Goal: Task Accomplishment & Management: Use online tool/utility

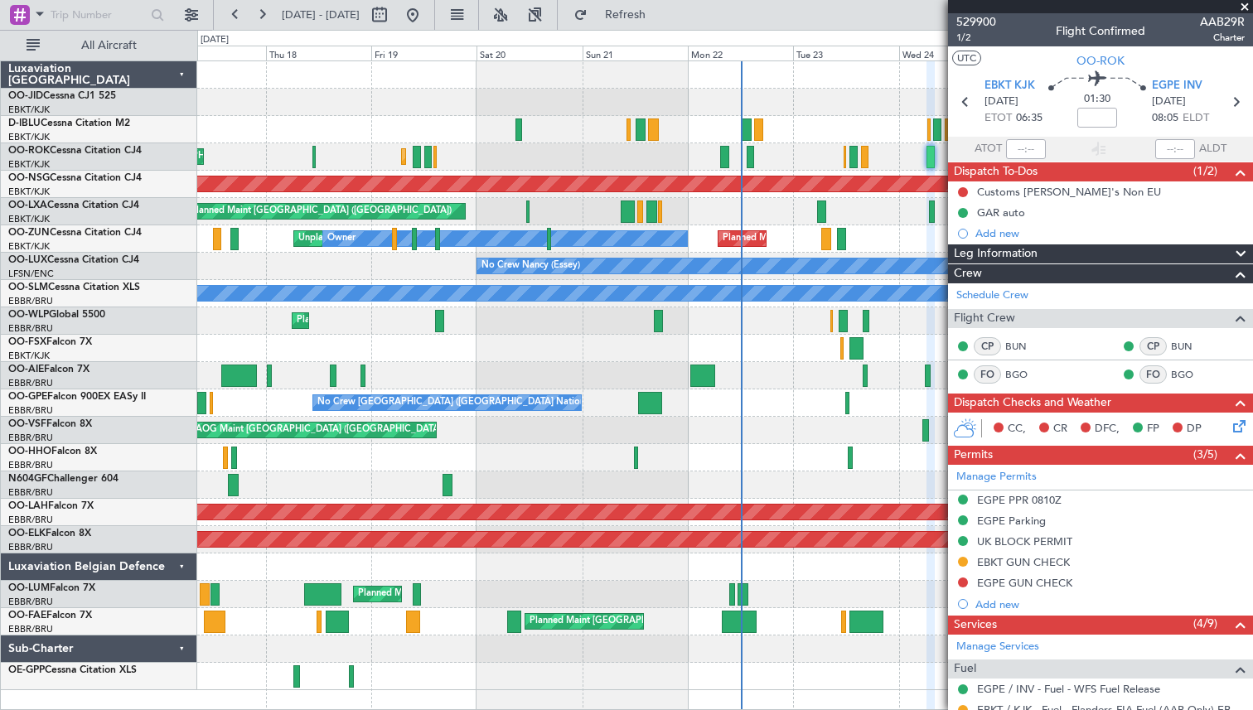
click at [1243, 5] on span at bounding box center [1244, 7] width 17 height 15
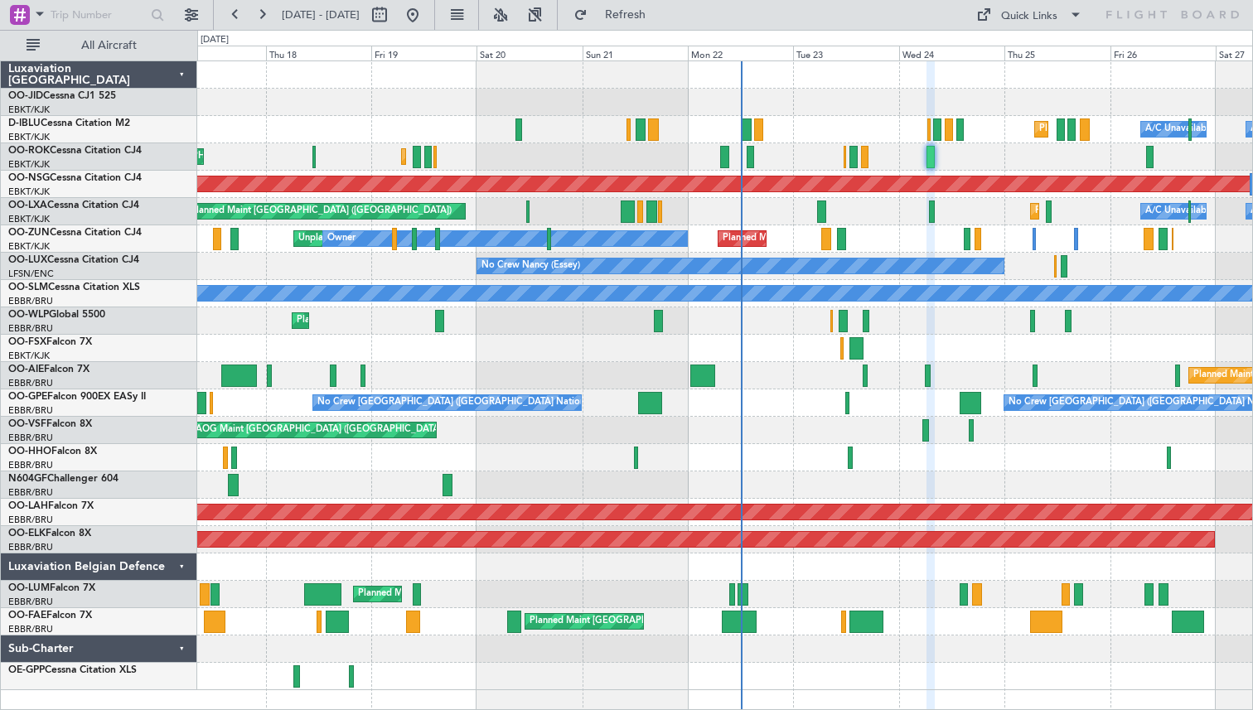
type input "0"
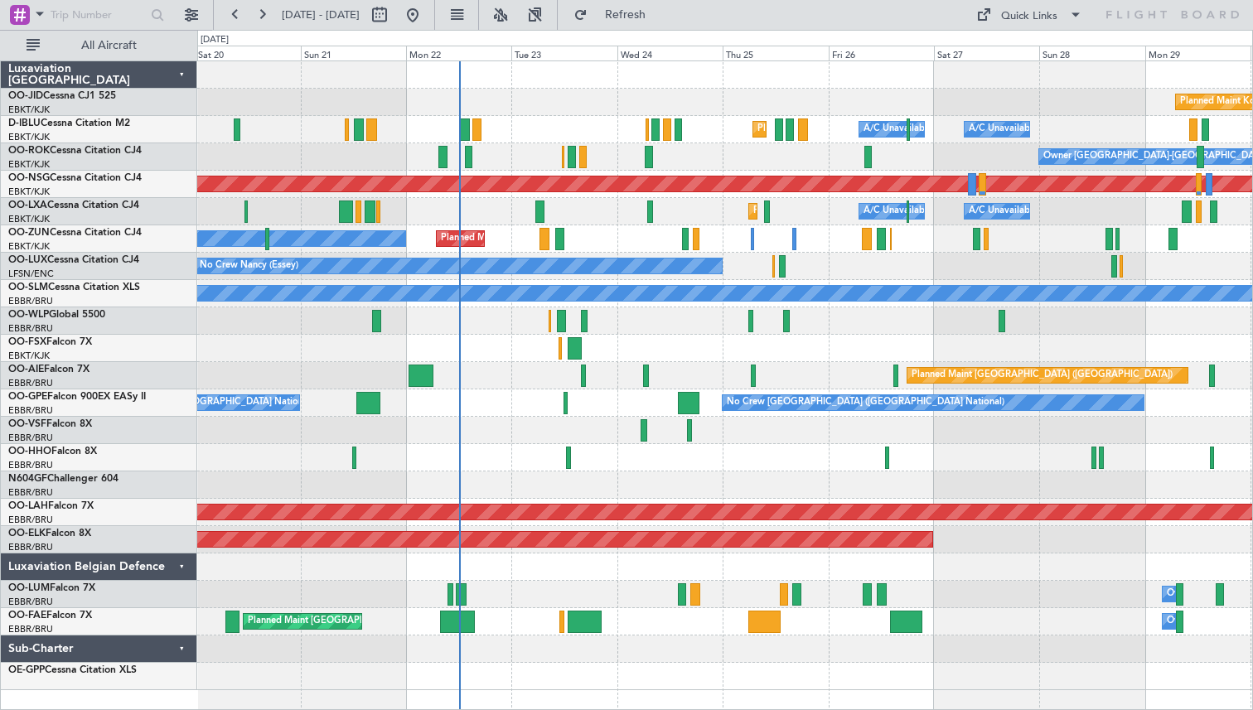
click at [602, 205] on div "Planned Maint Kortrijk-[GEOGRAPHIC_DATA] A/C Unavailable [GEOGRAPHIC_DATA] ([GE…" at bounding box center [724, 211] width 1055 height 27
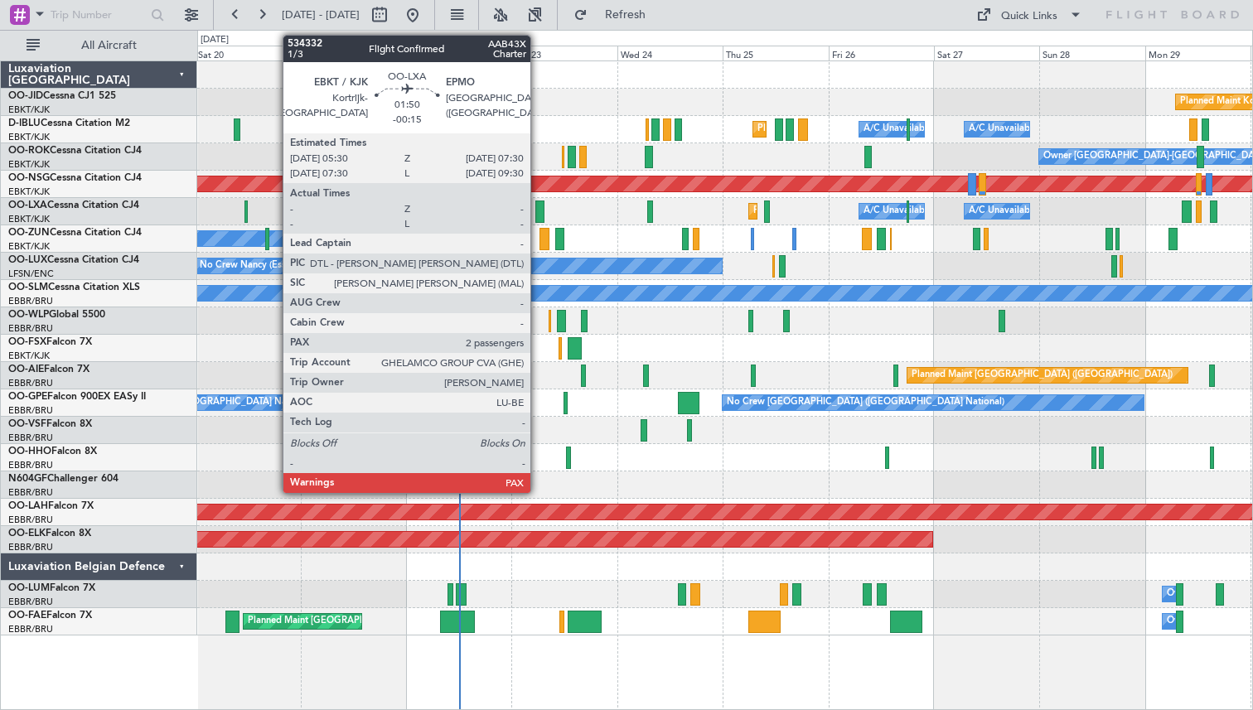
click at [538, 206] on div at bounding box center [539, 212] width 9 height 22
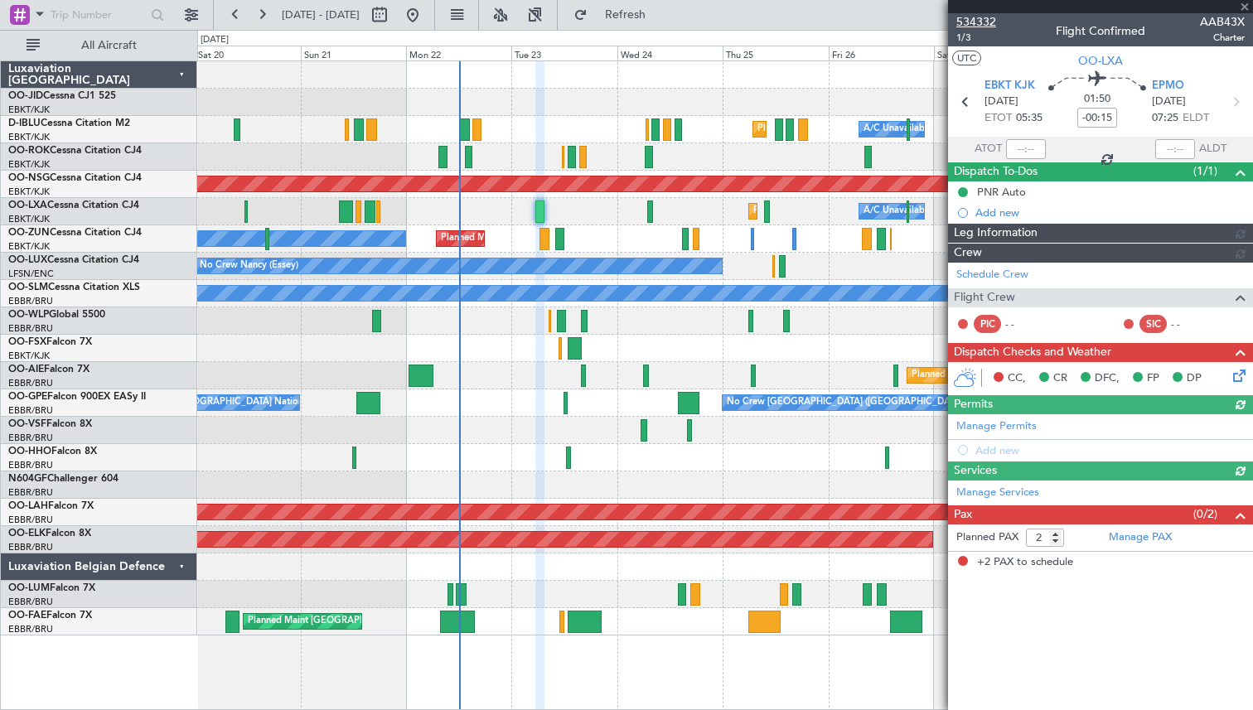
click at [976, 20] on span "534332" at bounding box center [976, 21] width 40 height 17
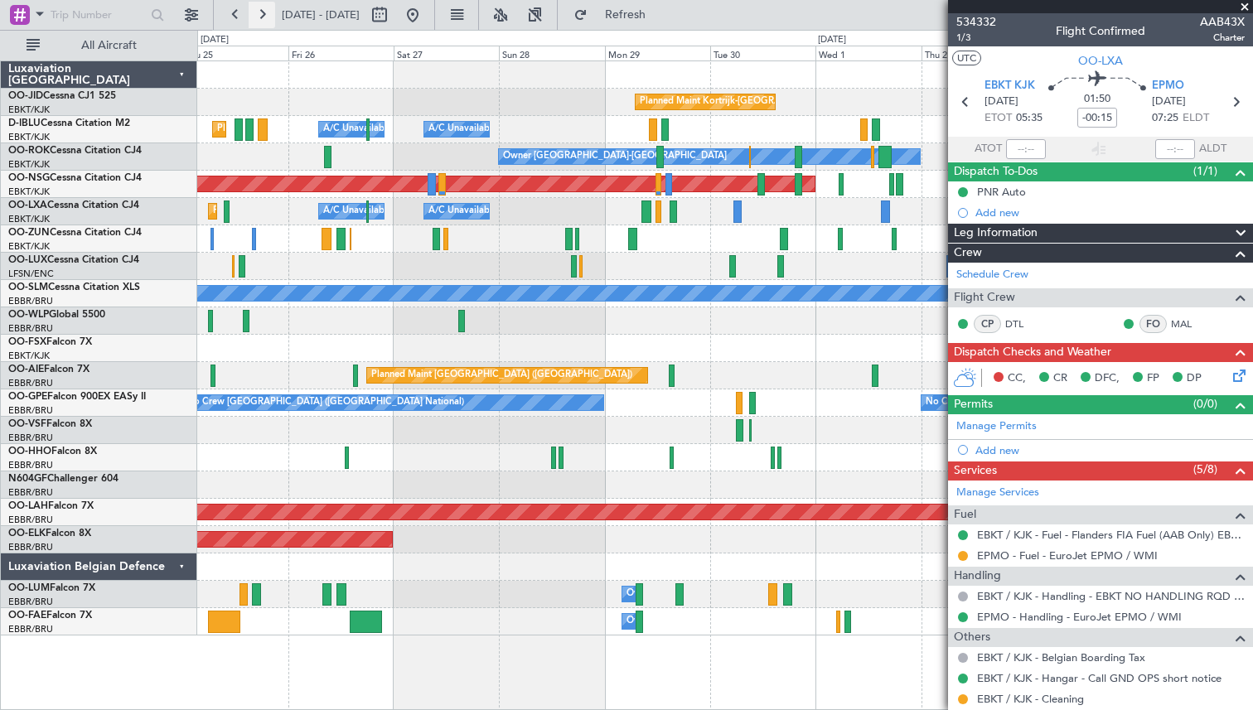
click at [261, 15] on button at bounding box center [262, 15] width 27 height 27
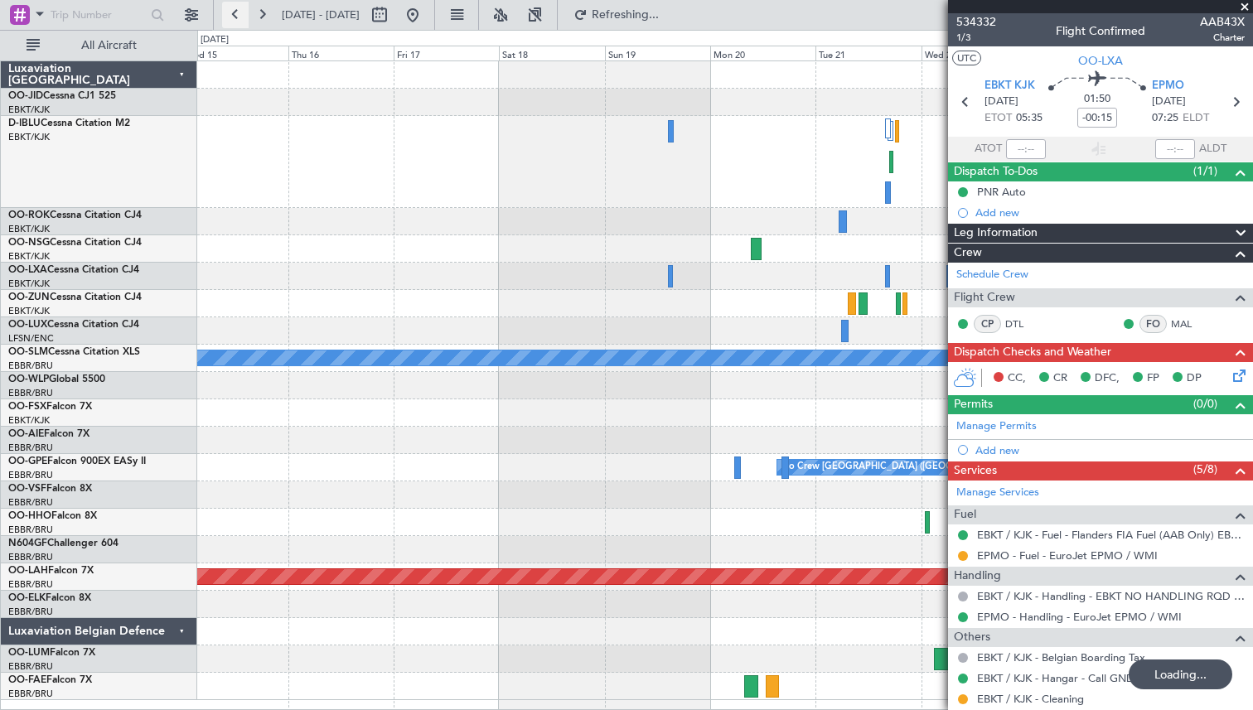
click at [234, 12] on button at bounding box center [235, 15] width 27 height 27
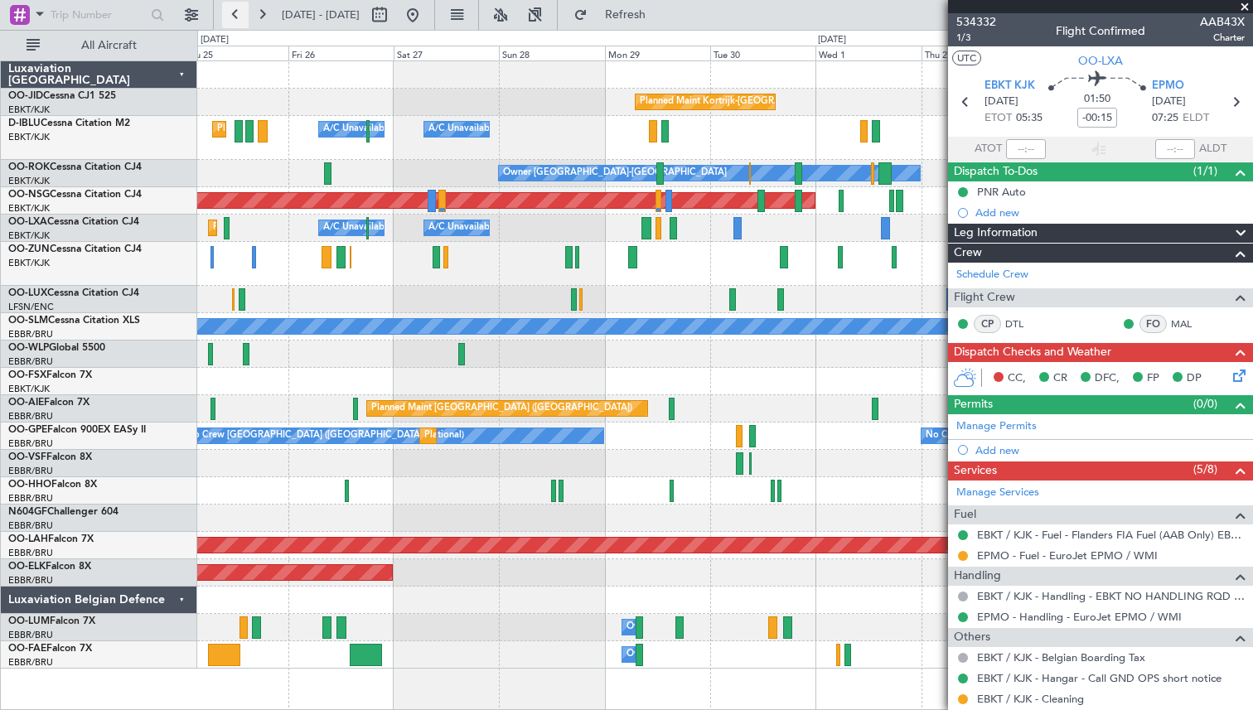
click at [235, 12] on button at bounding box center [235, 15] width 27 height 27
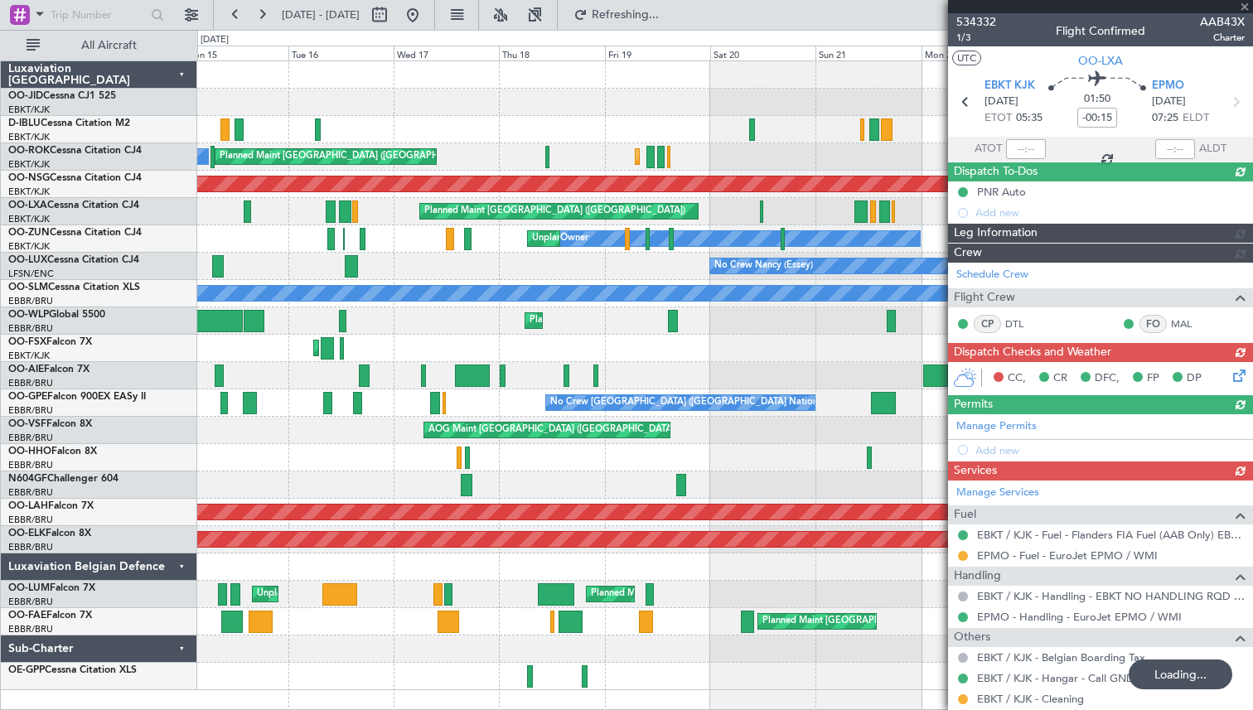
type input "3"
